Goal: Information Seeking & Learning: Find contact information

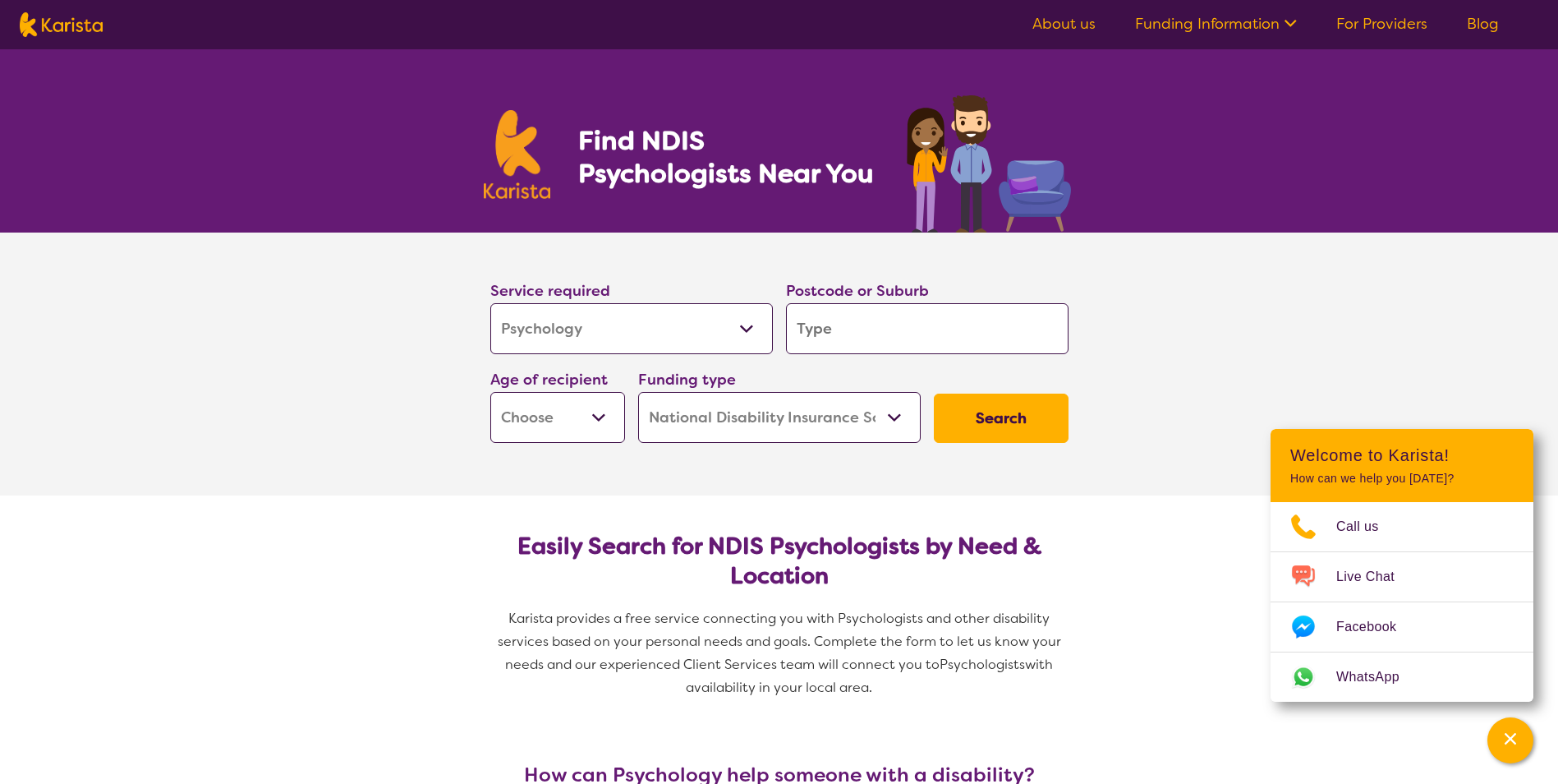
select select "Psychology"
select select "NDIS"
select select "Psychology"
select select "NDIS"
click at [915, 319] on input "search" at bounding box center [927, 328] width 283 height 51
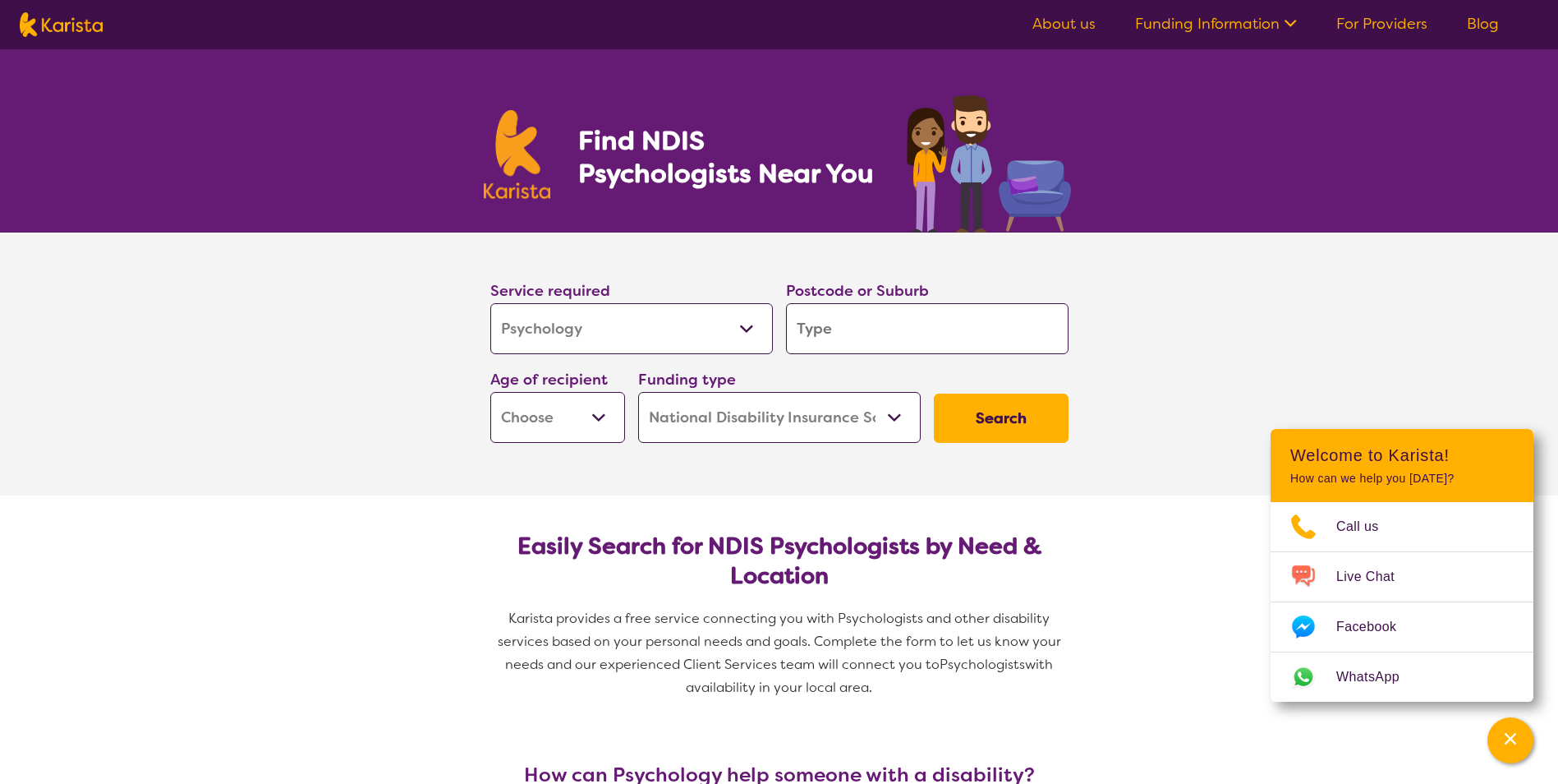
type input "3"
type input "35"
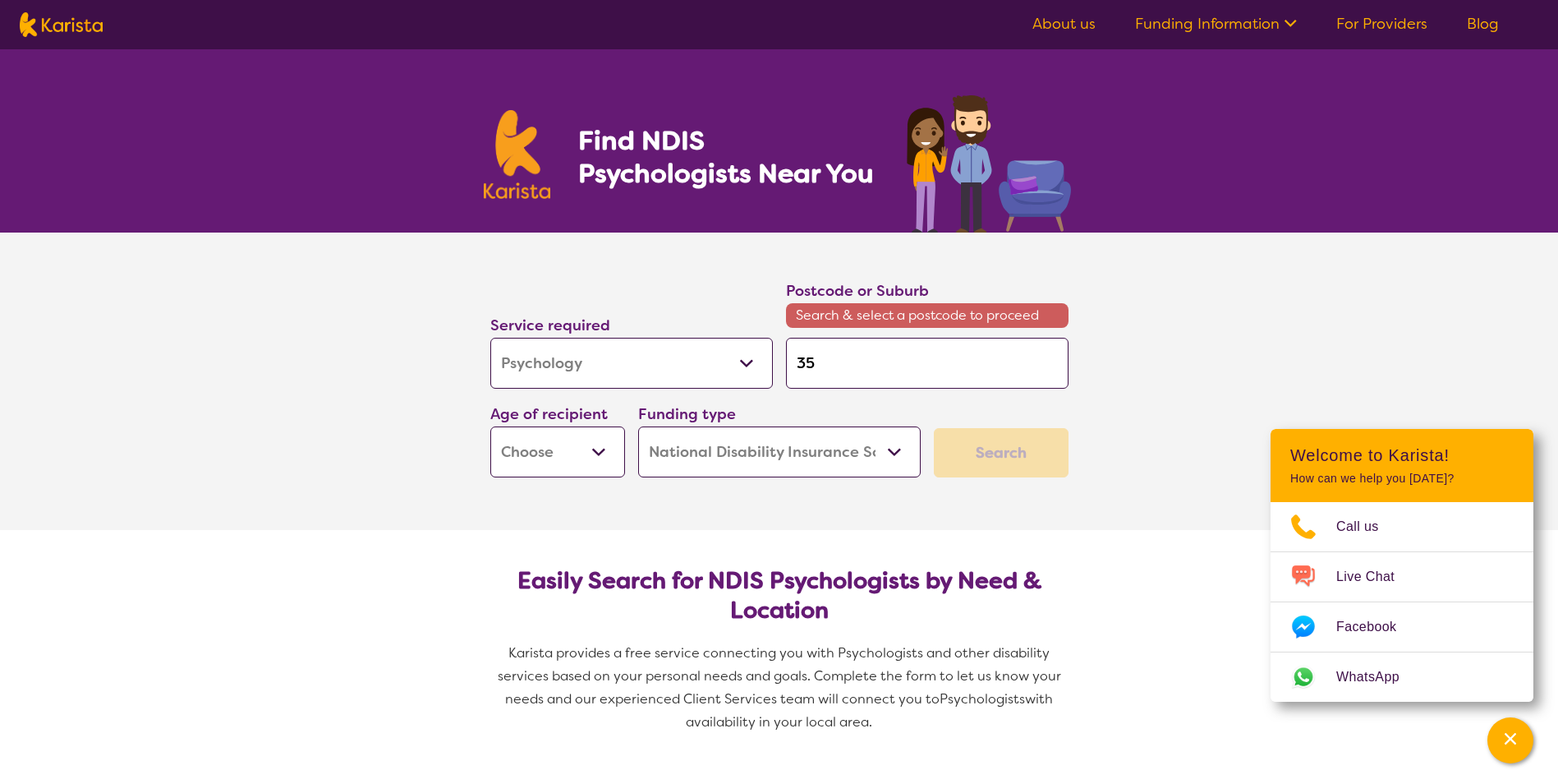
type input "355"
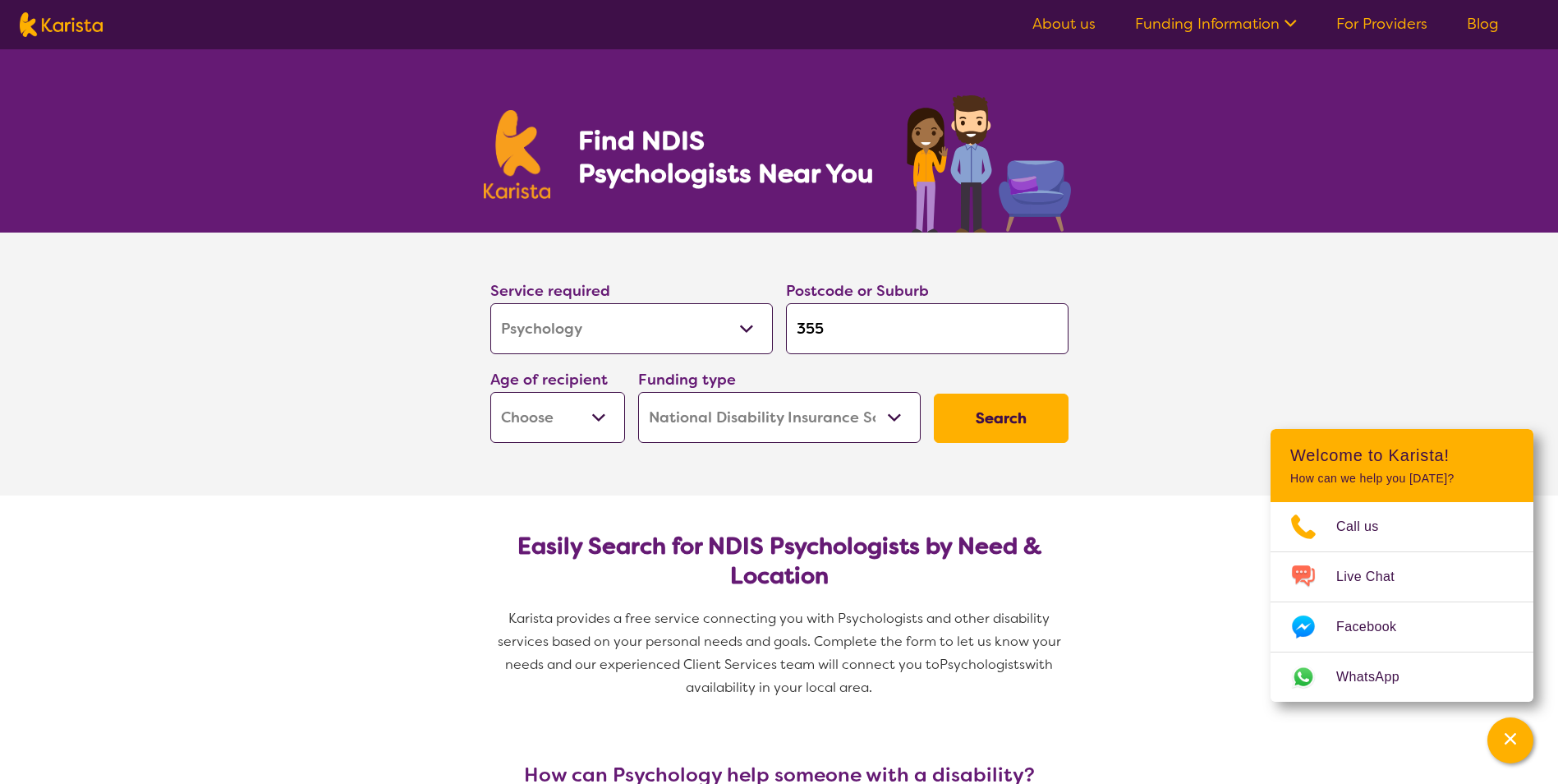
type input "3550"
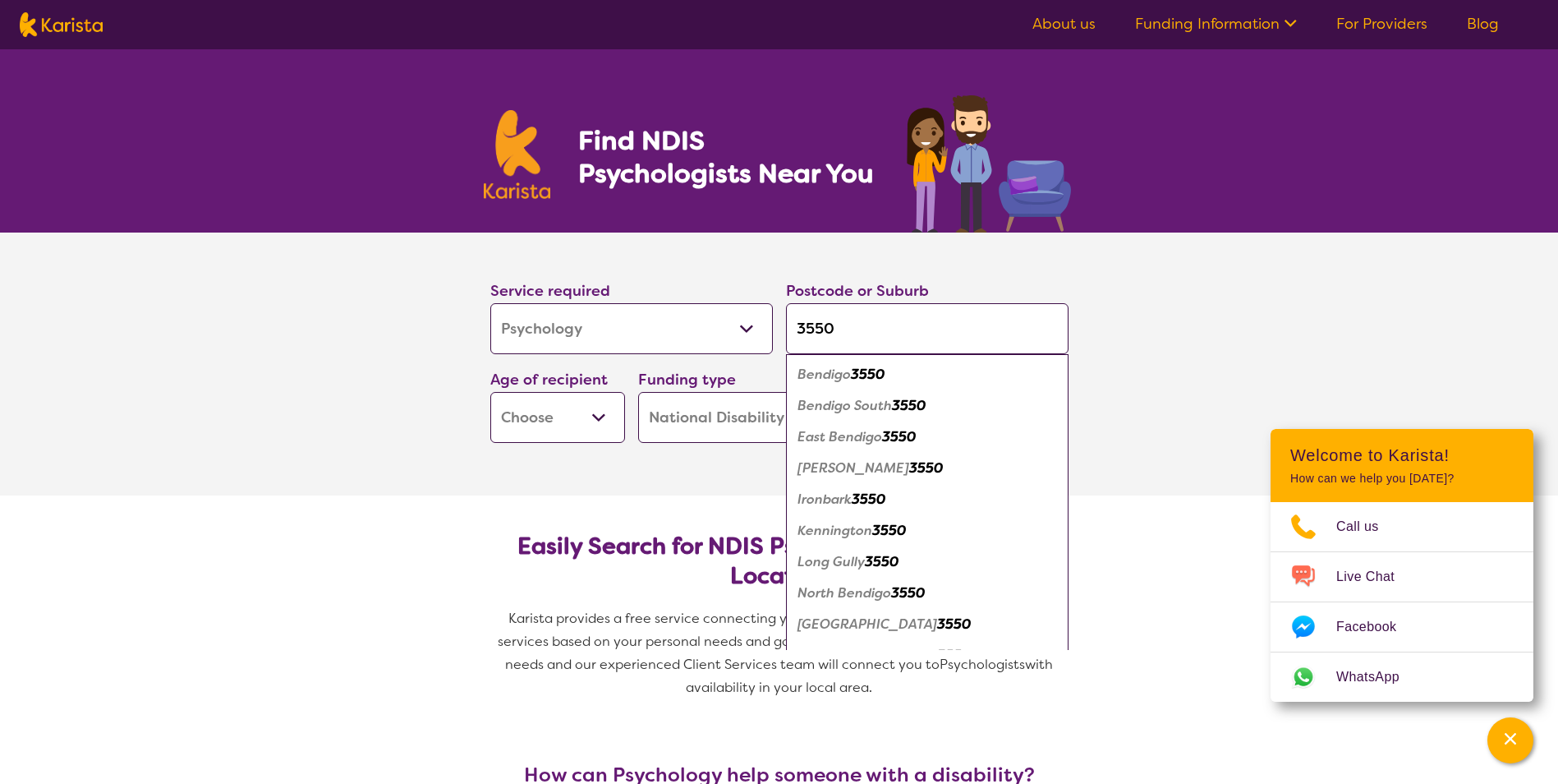
type input "3550"
click at [847, 380] on em "Bendigo" at bounding box center [824, 374] width 53 height 17
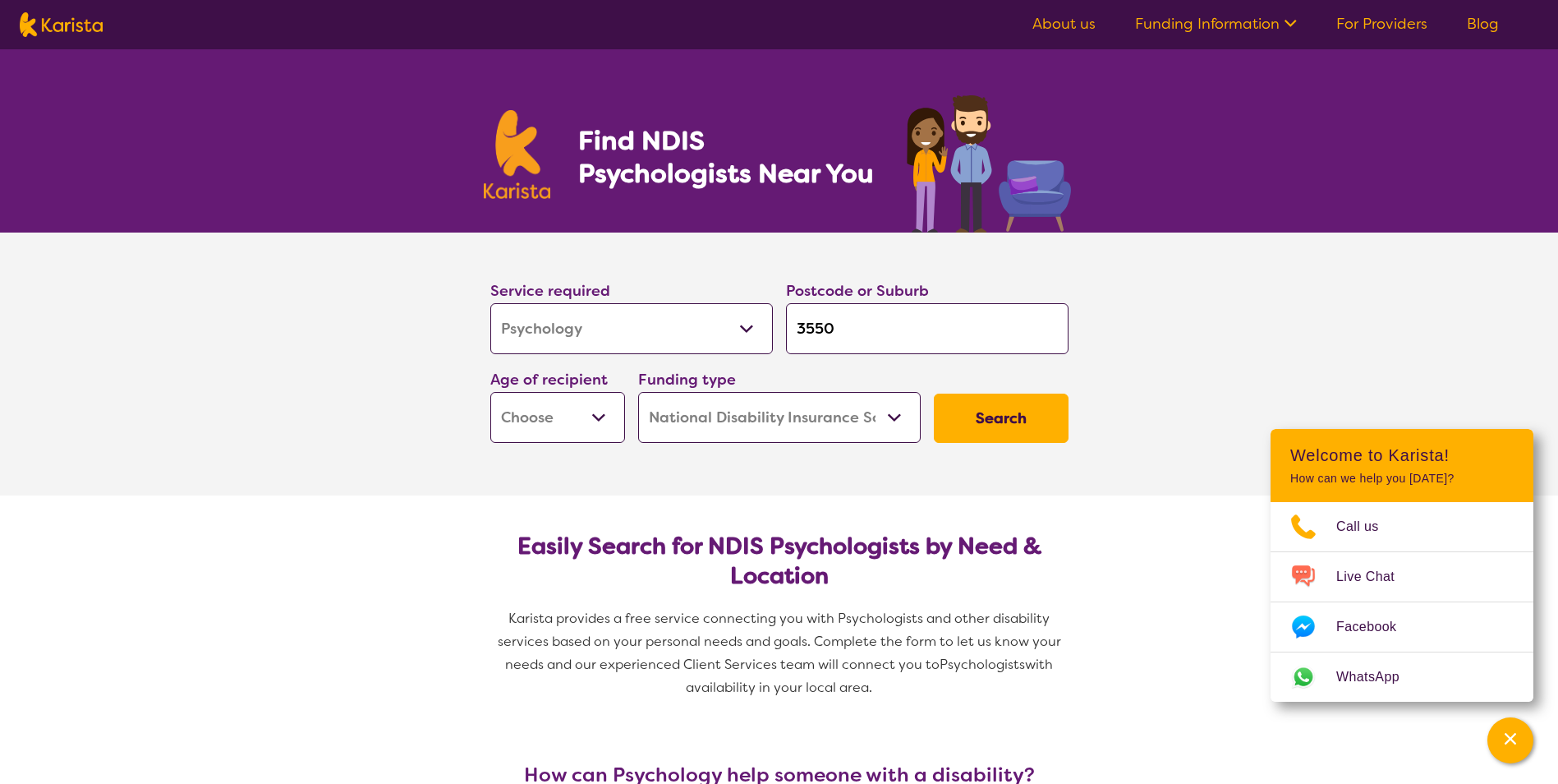
click at [556, 407] on select "Early Childhood - 0 to 9 Child - 10 to 11 Adolescent - 12 to 17 Adult - 18 to 6…" at bounding box center [557, 416] width 135 height 51
select select "AD"
click at [490, 392] on select "Early Childhood - 0 to 9 Child - 10 to 11 Adolescent - 12 to 17 Adult - 18 to 6…" at bounding box center [557, 416] width 135 height 51
select select "AD"
click at [875, 410] on select "Home Care Package (HCP) National Disability Insurance Scheme (NDIS) I don't know" at bounding box center [780, 416] width 283 height 51
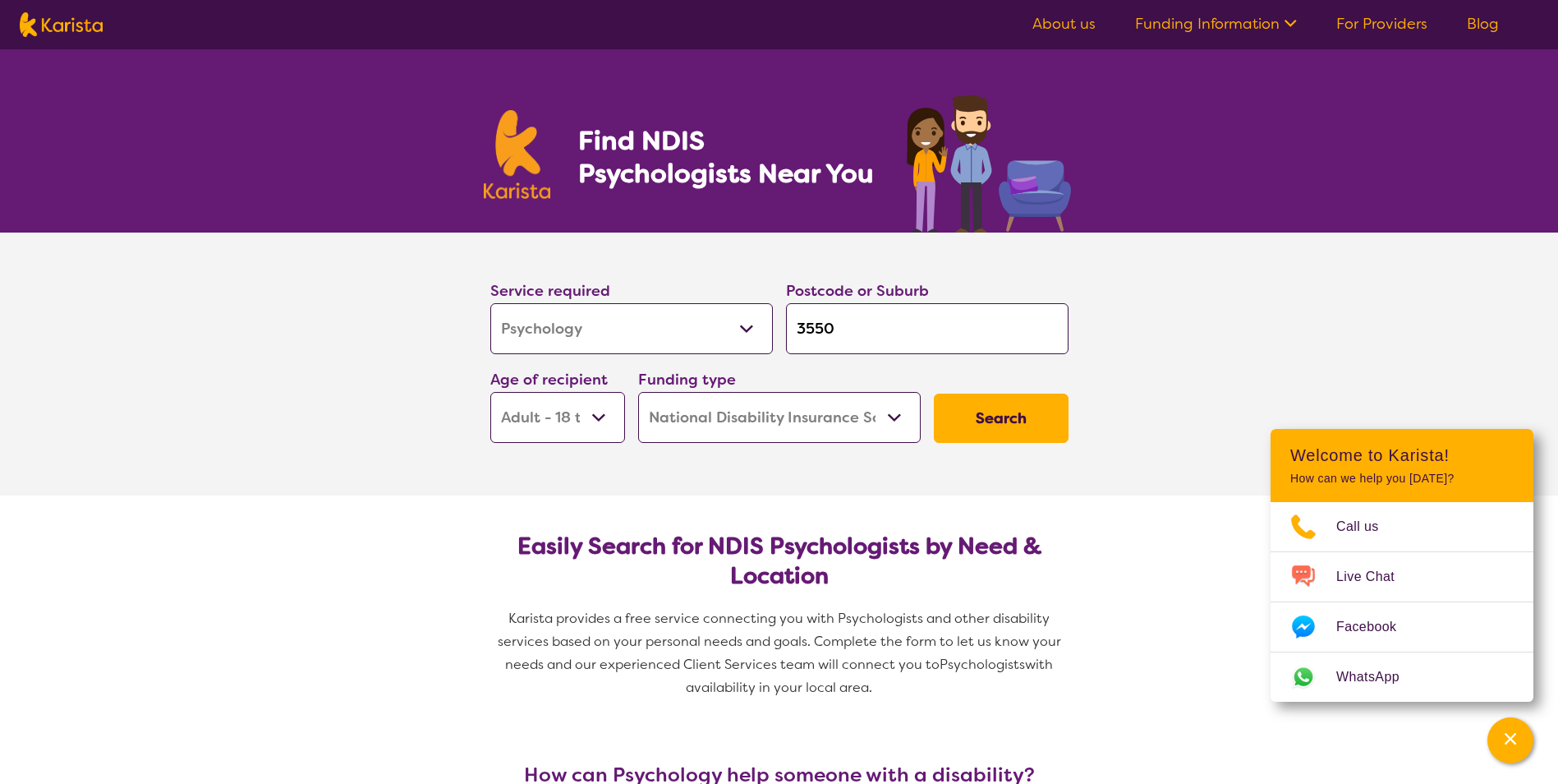
drag, startPoint x: 875, startPoint y: 410, endPoint x: 906, endPoint y: 414, distance: 31.3
click at [875, 410] on select "Home Care Package (HCP) National Disability Insurance Scheme (NDIS) I don't know" at bounding box center [780, 416] width 283 height 51
click at [982, 414] on button "Search" at bounding box center [1001, 418] width 135 height 50
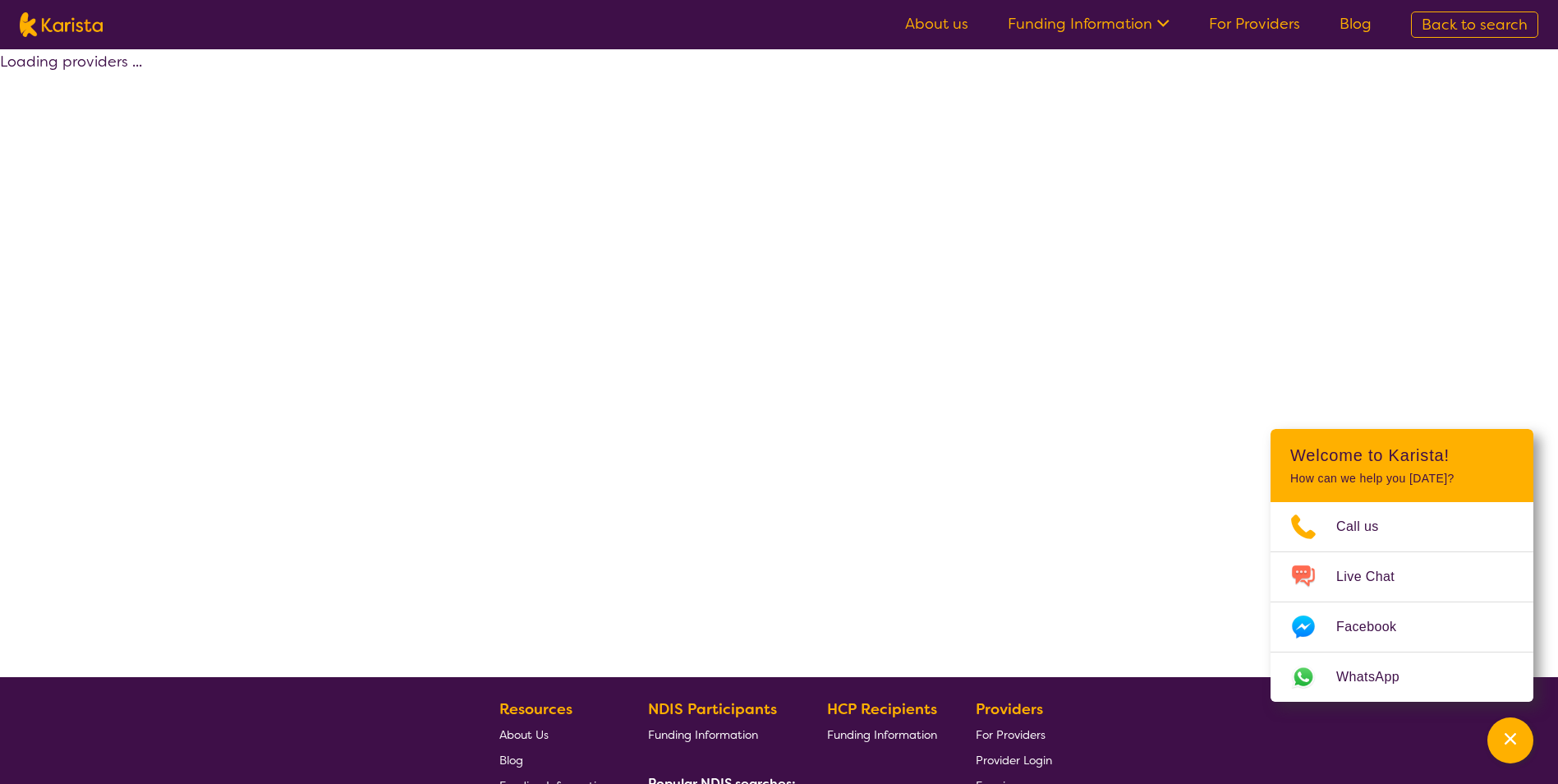
select select "by_score"
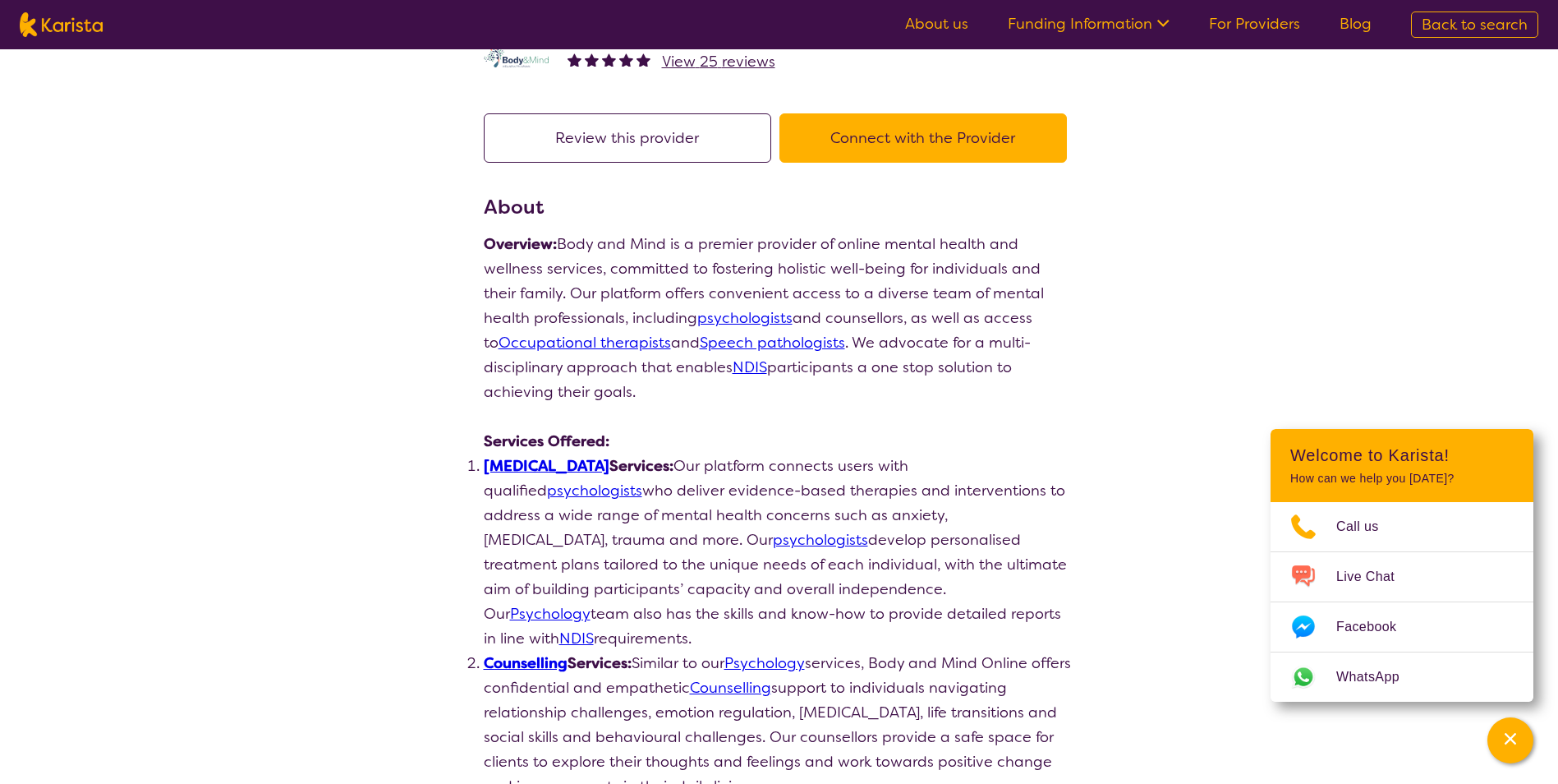
scroll to position [575, 0]
